Goal: Register for event/course

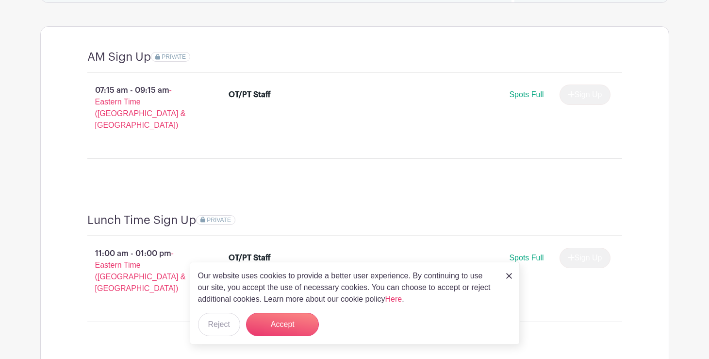
scroll to position [923, 0]
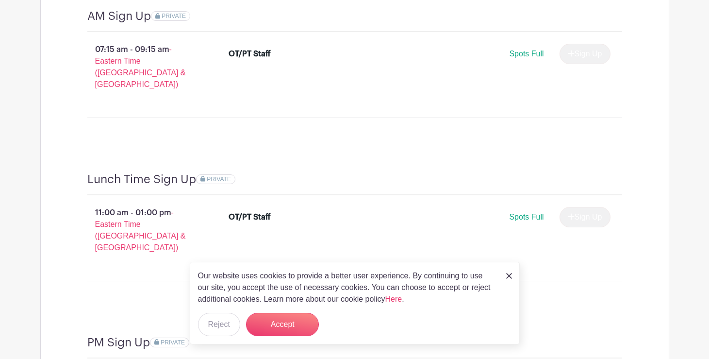
click at [509, 277] on img at bounding box center [509, 276] width 6 height 6
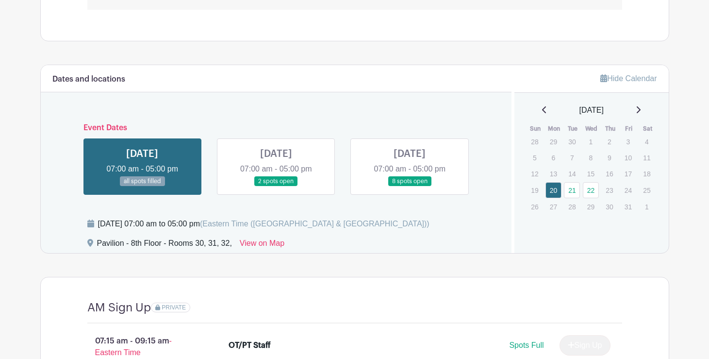
scroll to position [628, 0]
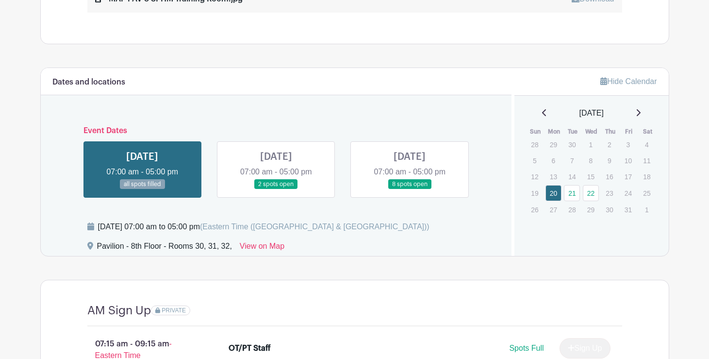
click at [276, 189] on link at bounding box center [276, 189] width 0 height 0
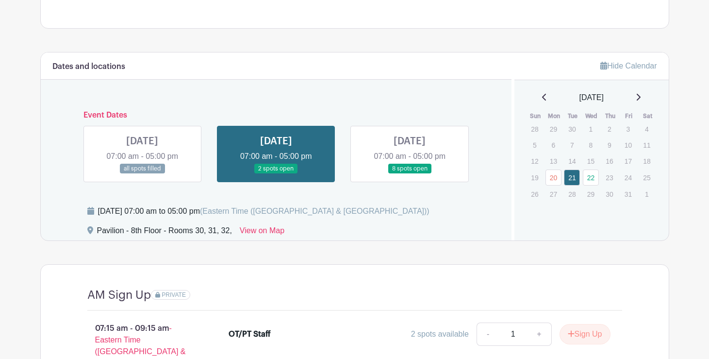
scroll to position [628, 0]
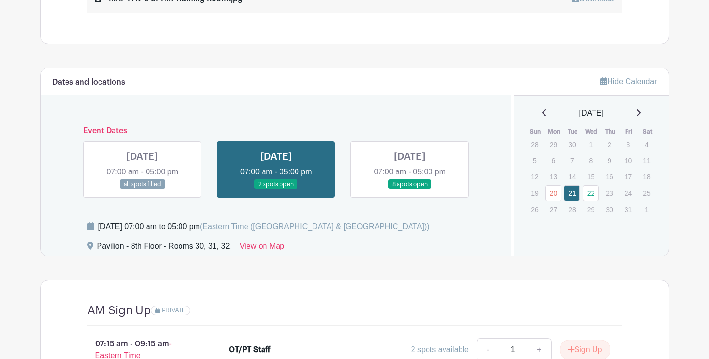
click at [410, 189] on link at bounding box center [410, 189] width 0 height 0
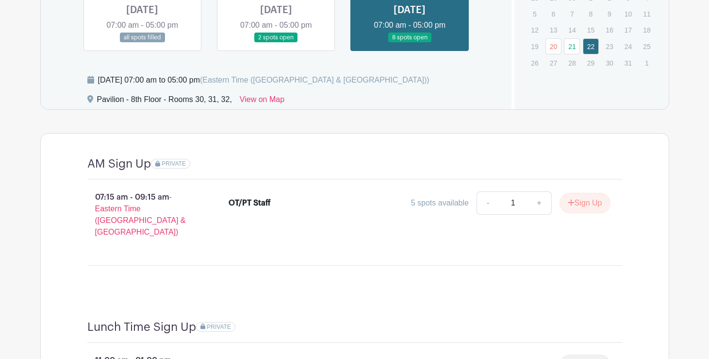
scroll to position [774, 0]
click at [276, 44] on link at bounding box center [276, 44] width 0 height 0
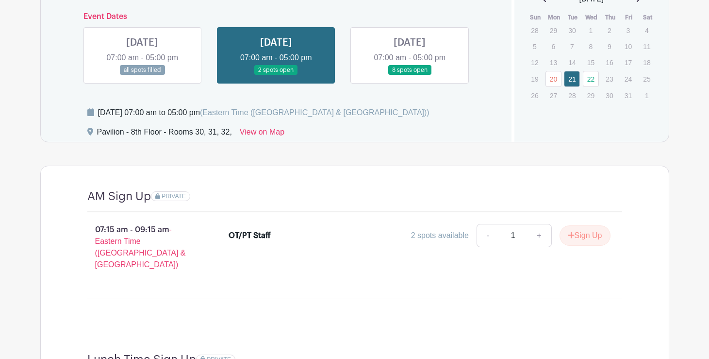
scroll to position [725, 0]
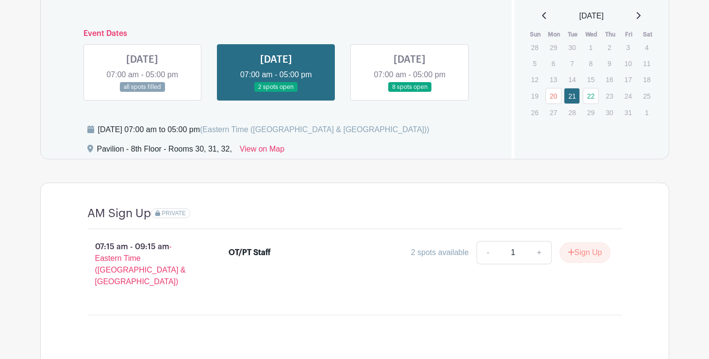
click at [410, 92] on link at bounding box center [410, 92] width 0 height 0
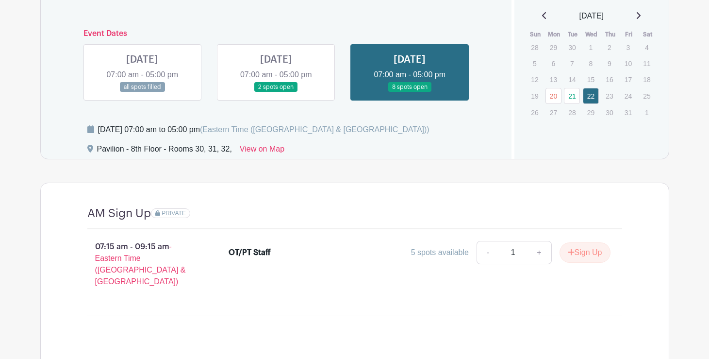
scroll to position [774, 0]
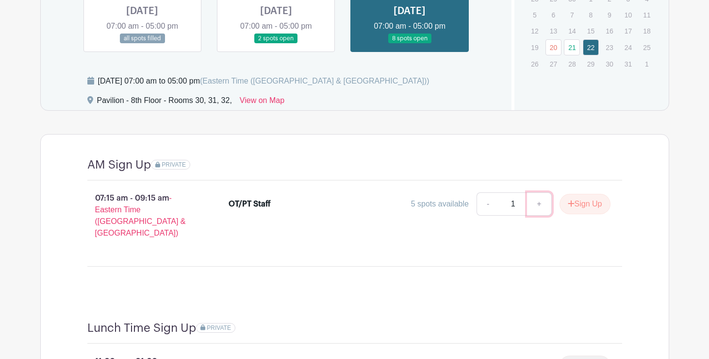
click at [536, 203] on link "+" at bounding box center [539, 203] width 24 height 23
click at [578, 202] on button "Sign Up" at bounding box center [585, 204] width 51 height 20
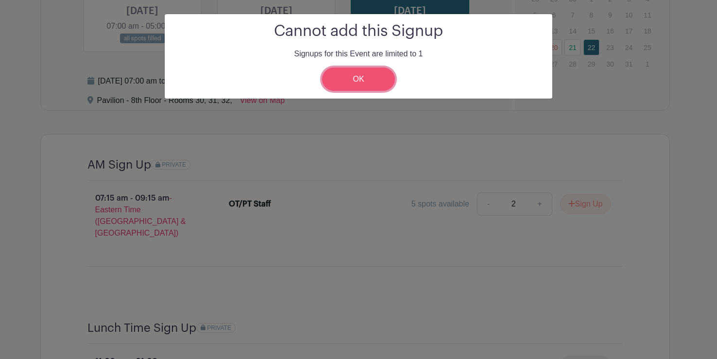
click at [380, 80] on link "OK" at bounding box center [358, 78] width 73 height 23
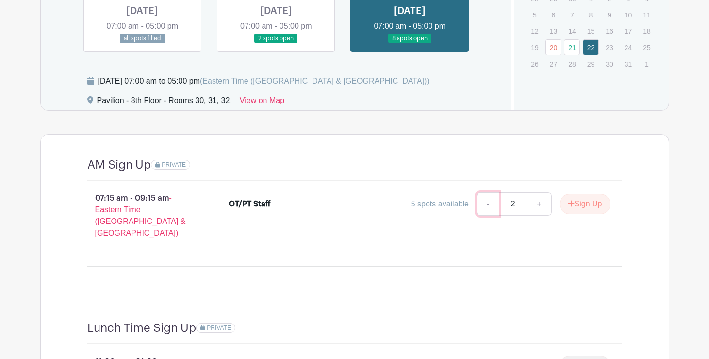
click at [484, 203] on link "-" at bounding box center [488, 203] width 22 height 23
type input "1"
click at [588, 205] on button "Sign Up" at bounding box center [585, 204] width 51 height 20
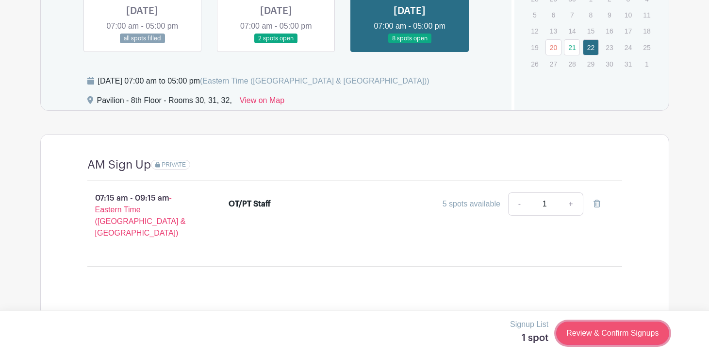
click at [613, 332] on link "Review & Confirm Signups" at bounding box center [612, 332] width 113 height 23
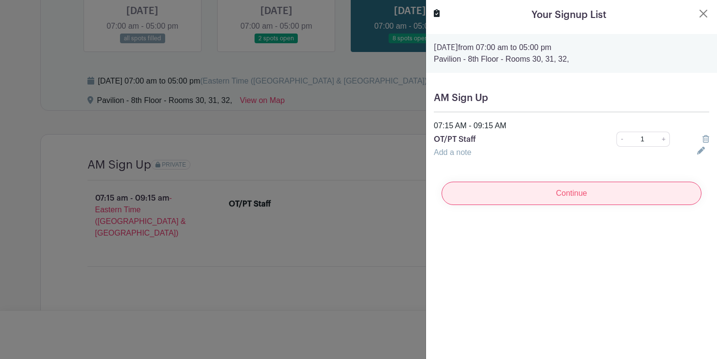
click at [550, 191] on input "Continue" at bounding box center [571, 193] width 260 height 23
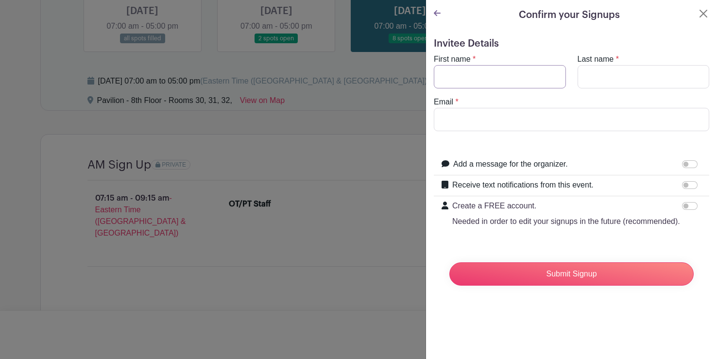
click at [504, 88] on input "First name" at bounding box center [500, 76] width 132 height 23
type input "[PERSON_NAME]"
click at [630, 78] on input "Last name" at bounding box center [643, 76] width 132 height 23
type input "[PERSON_NAME]"
click at [607, 128] on input "Email" at bounding box center [571, 119] width 275 height 23
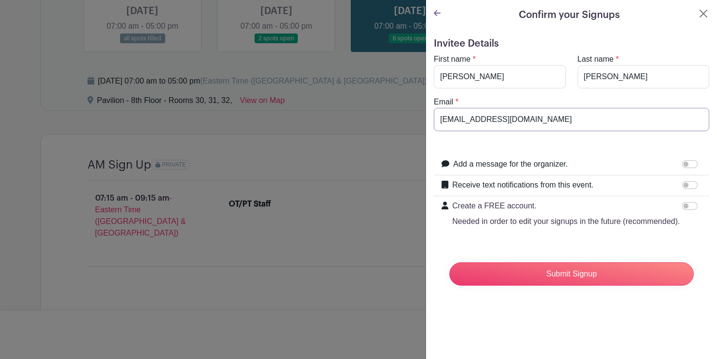
type input "[EMAIL_ADDRESS][DOMAIN_NAME]"
click at [607, 285] on input "Submit Signup" at bounding box center [571, 273] width 244 height 23
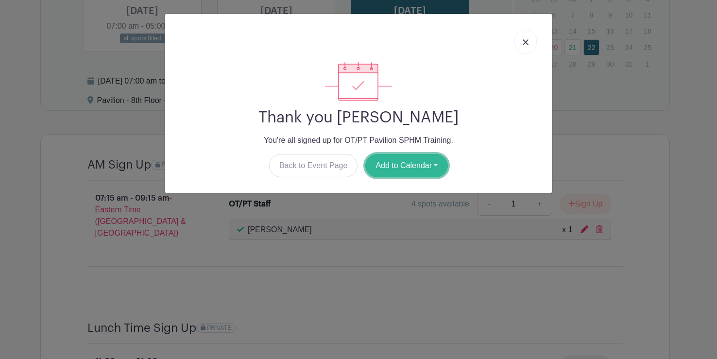
click at [412, 168] on button "Add to Calendar" at bounding box center [406, 165] width 83 height 23
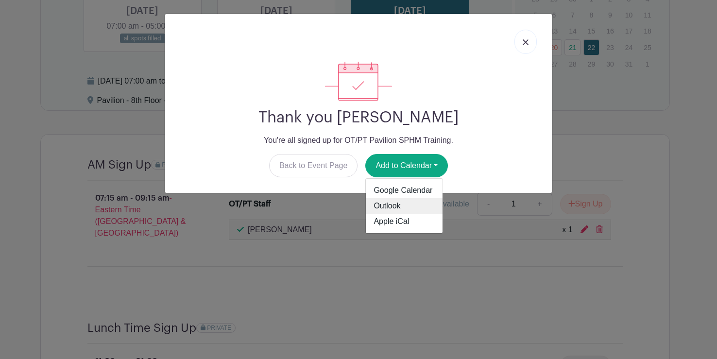
click at [403, 203] on link "Outlook" at bounding box center [404, 206] width 77 height 16
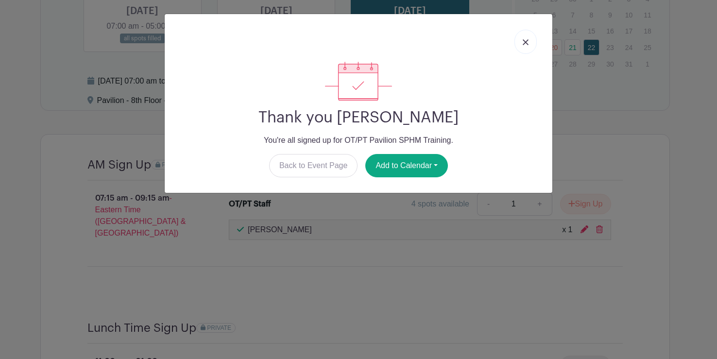
click at [514, 258] on div "Thank you [PERSON_NAME] You're all signed up for OT/PT Pavilion SPHM Training. …" at bounding box center [358, 179] width 717 height 359
